Goal: Information Seeking & Learning: Learn about a topic

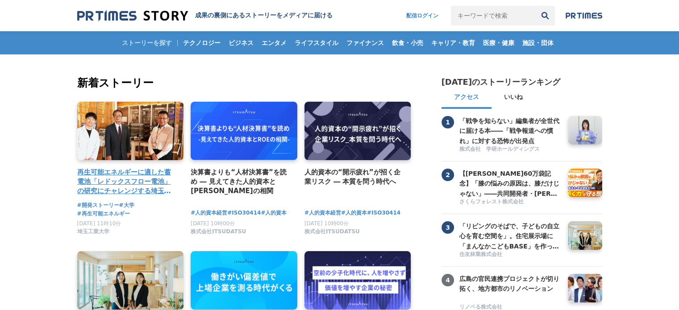
click at [126, 130] on link at bounding box center [131, 131] width 112 height 62
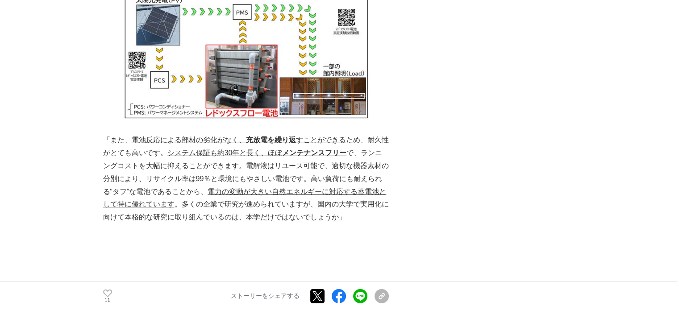
scroll to position [2857, 0]
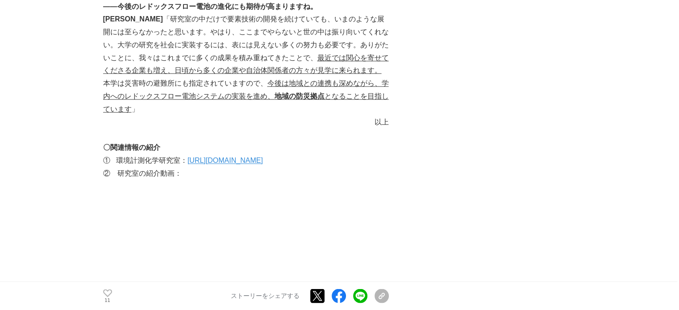
scroll to position [4866, 0]
